Goal: Information Seeking & Learning: Learn about a topic

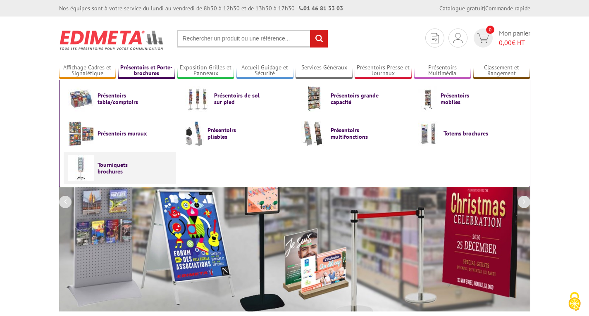
click at [118, 169] on span "Tourniquets brochures" at bounding box center [123, 168] width 50 height 13
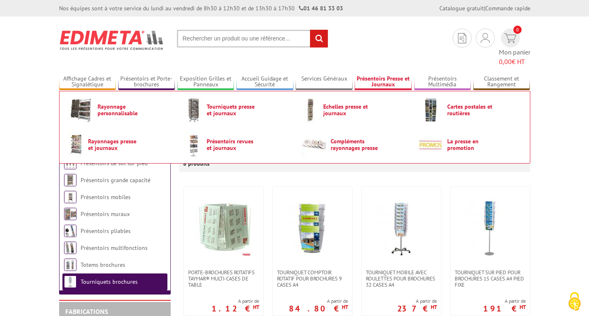
click at [381, 75] on link "Présentoirs Presse et Journaux" at bounding box center [383, 82] width 57 height 14
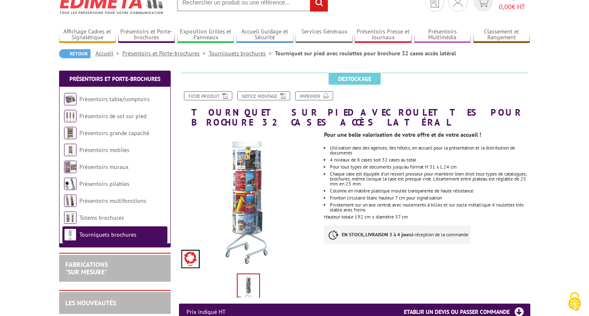
scroll to position [39, 0]
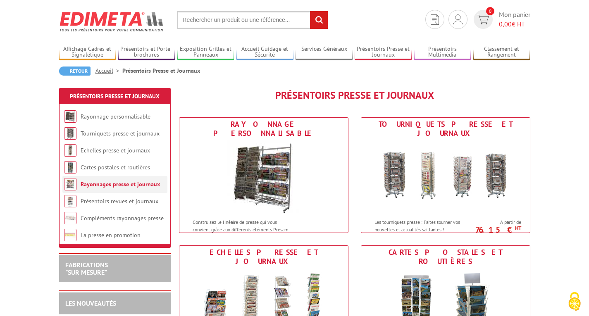
scroll to position [20, 0]
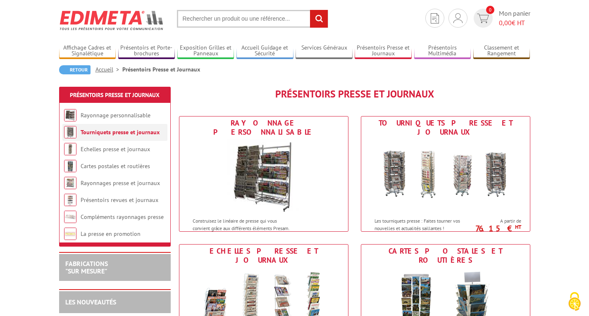
click at [115, 133] on link "Tourniquets presse et journaux" at bounding box center [120, 132] width 79 height 7
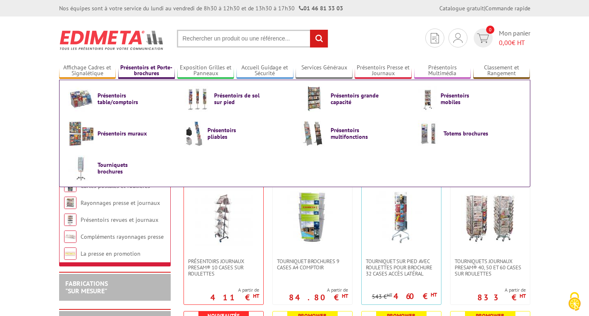
click at [139, 68] on link "Présentoirs et Porte-brochures" at bounding box center [146, 71] width 57 height 14
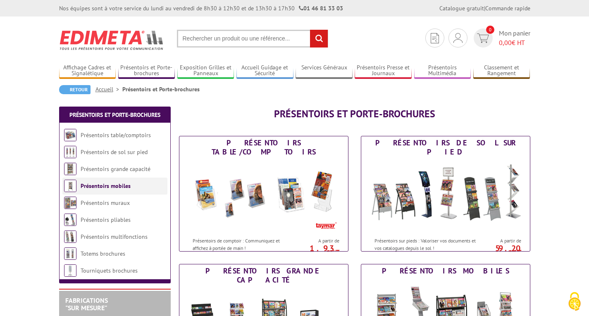
click at [122, 186] on link "Présentoirs mobiles" at bounding box center [106, 185] width 50 height 7
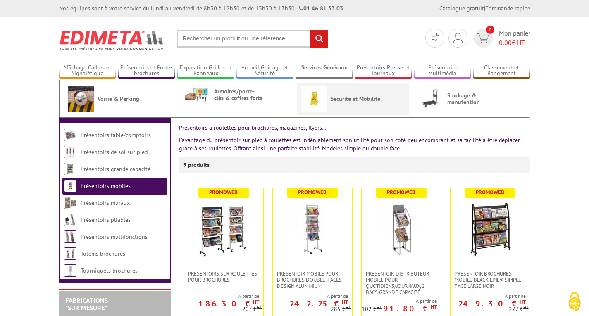
click at [341, 93] on link "Sécurité et Mobilité" at bounding box center [352, 99] width 103 height 26
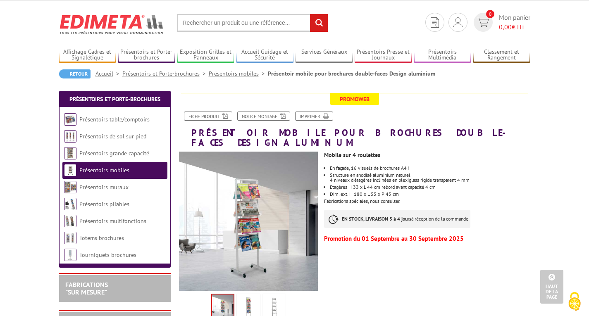
scroll to position [14, 0]
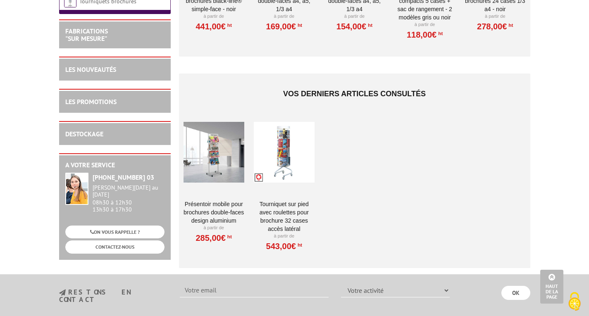
scroll to position [913, 0]
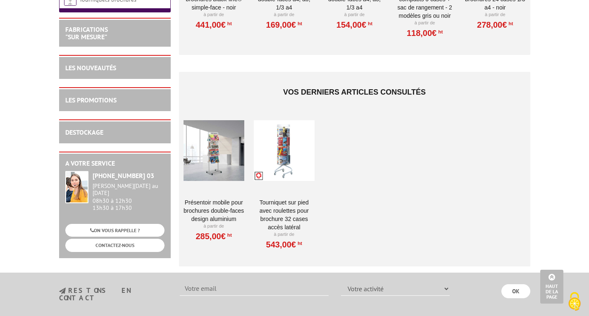
click at [209, 159] on div at bounding box center [214, 151] width 61 height 83
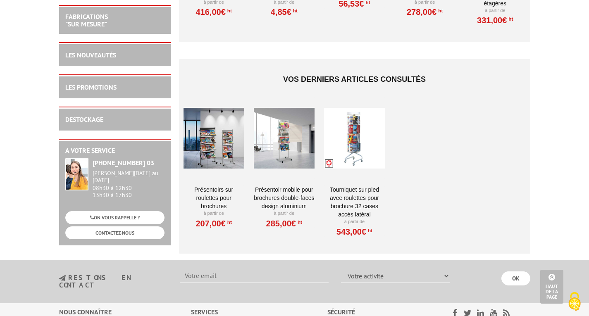
scroll to position [602, 0]
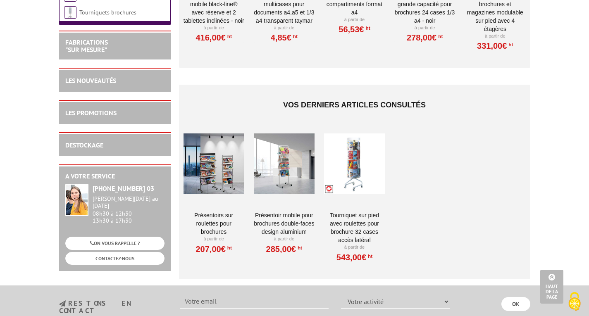
click at [367, 147] on div at bounding box center [354, 163] width 61 height 83
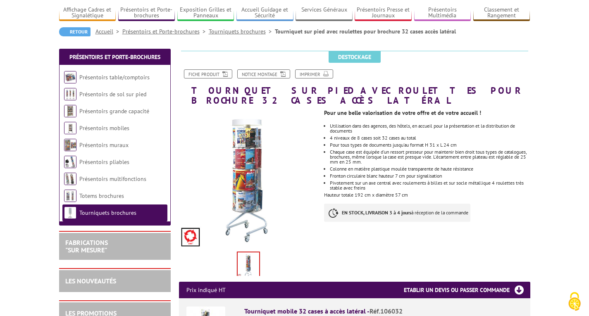
scroll to position [58, 0]
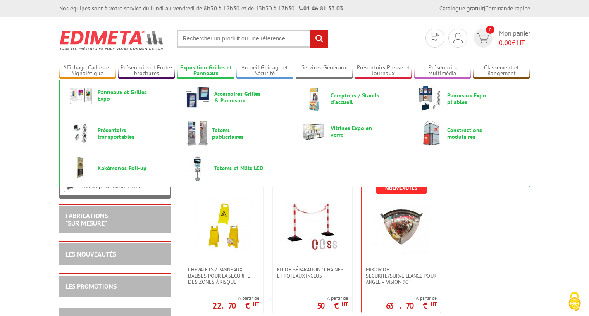
click at [216, 69] on link "Exposition Grilles et Panneaux" at bounding box center [205, 71] width 57 height 14
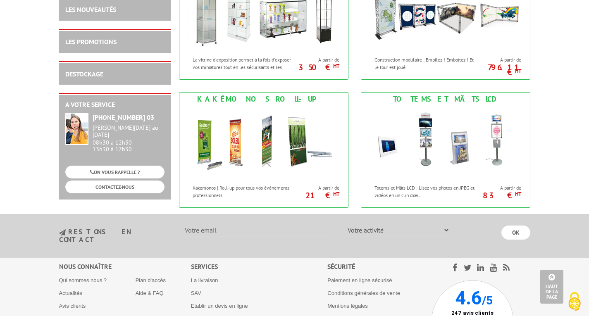
scroll to position [639, 0]
